Goal: Navigation & Orientation: Find specific page/section

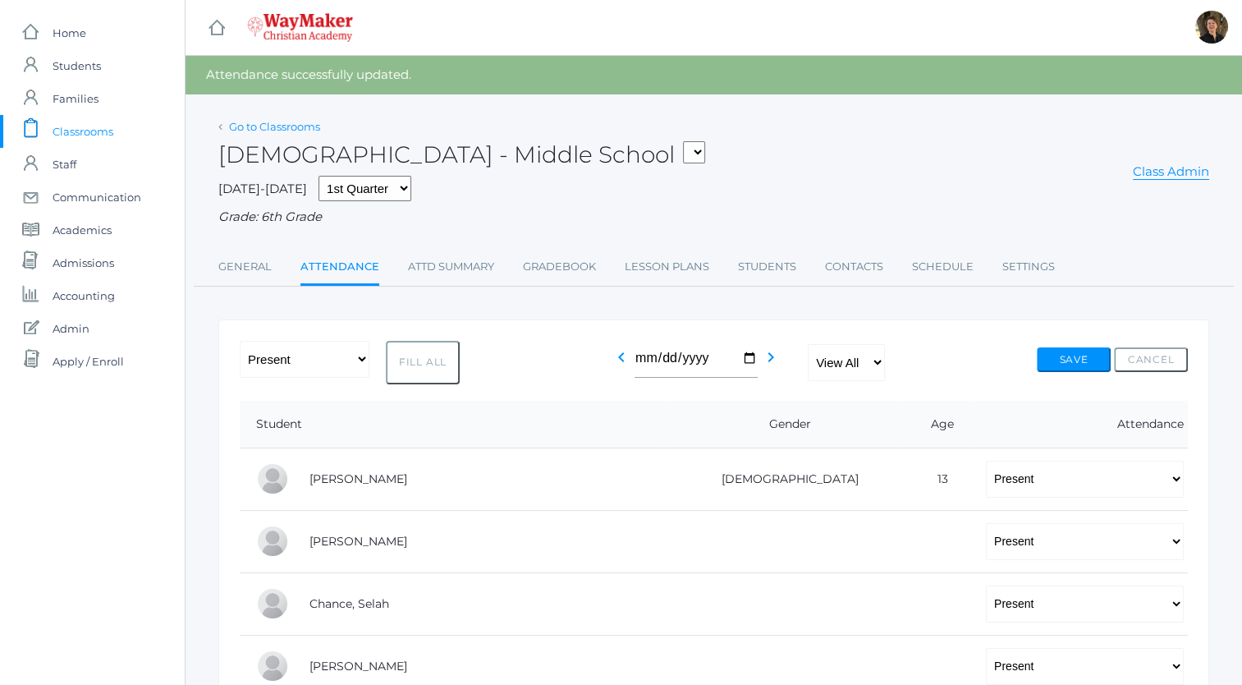
click at [266, 126] on link "Go to Classrooms" at bounding box center [274, 126] width 91 height 13
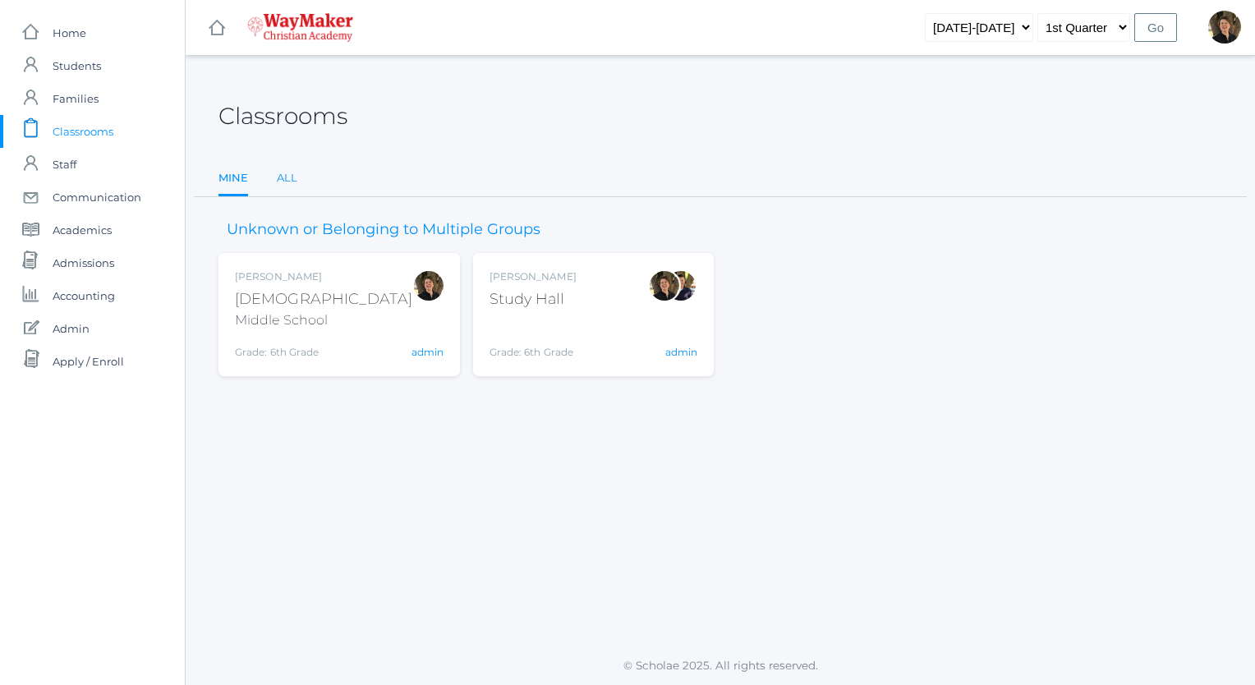
click at [288, 177] on link "All" at bounding box center [287, 178] width 21 height 33
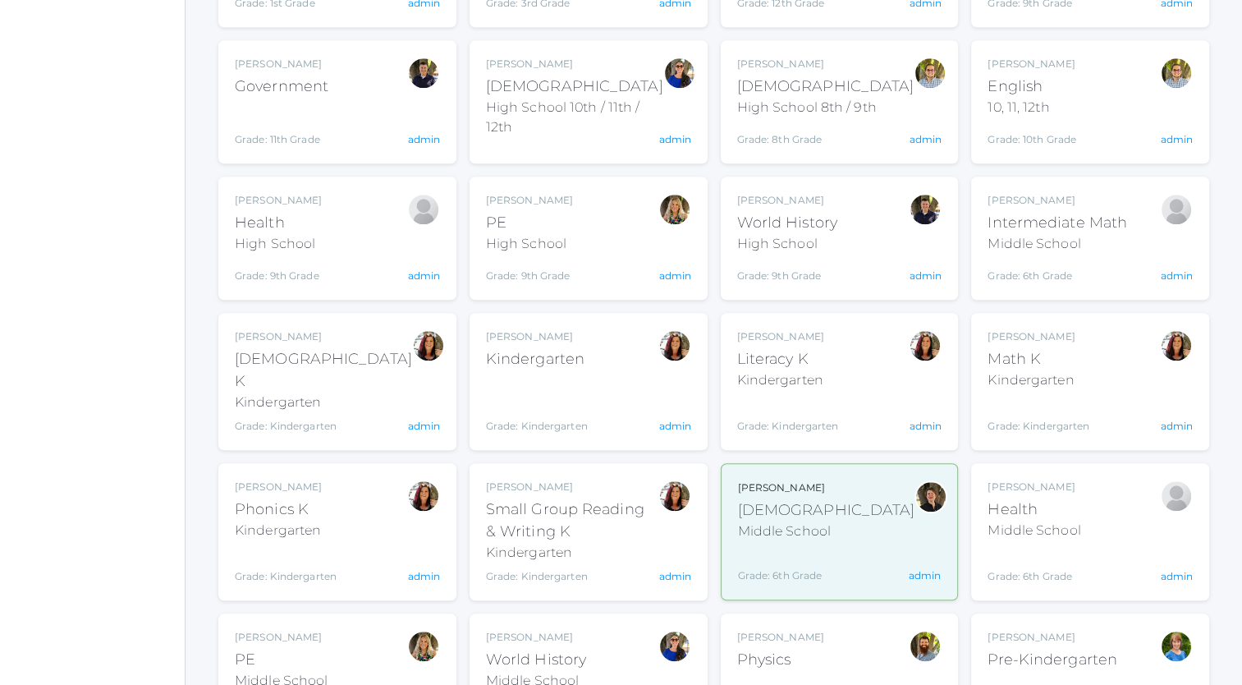
scroll to position [1478, 0]
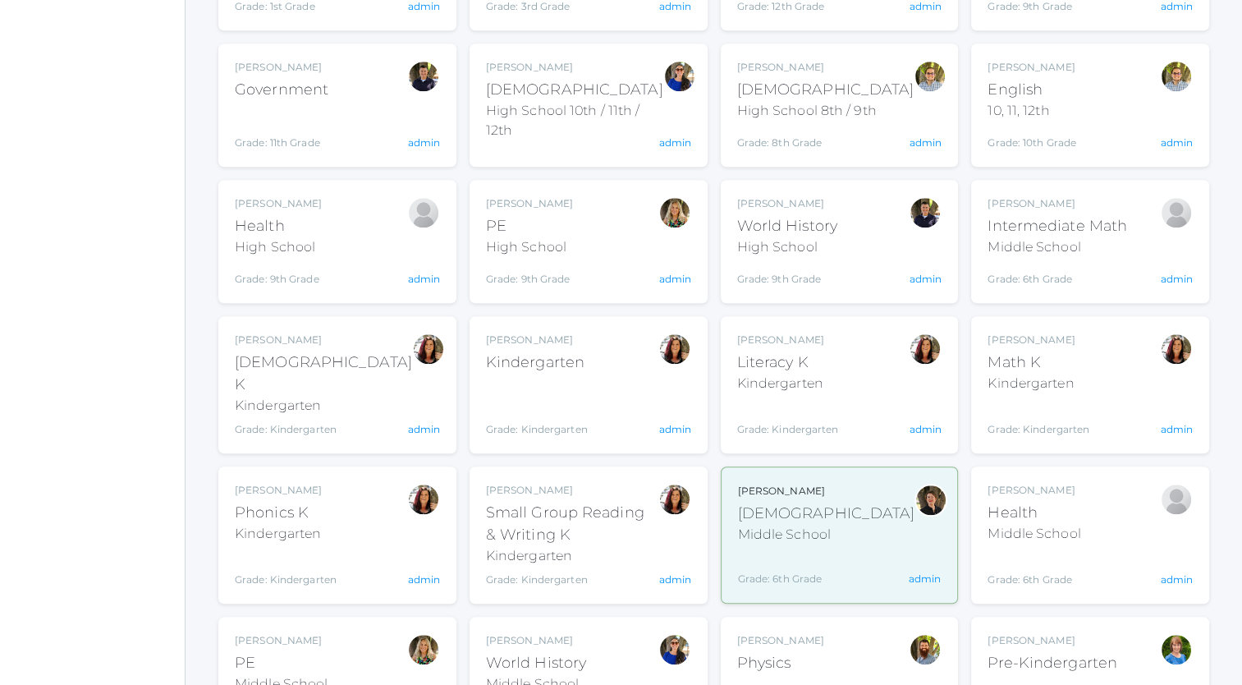
click at [269, 215] on div "Health" at bounding box center [278, 226] width 87 height 22
